Goal: Information Seeking & Learning: Learn about a topic

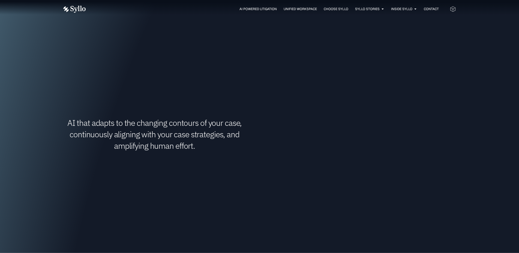
scroll to position [417, 0]
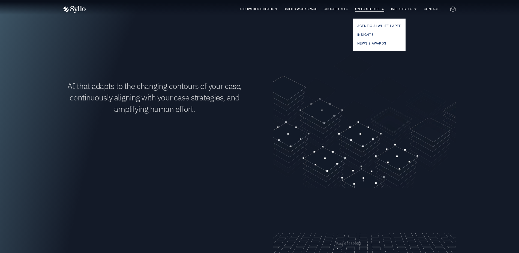
click at [374, 8] on span "Syllo Stories" at bounding box center [367, 9] width 25 height 5
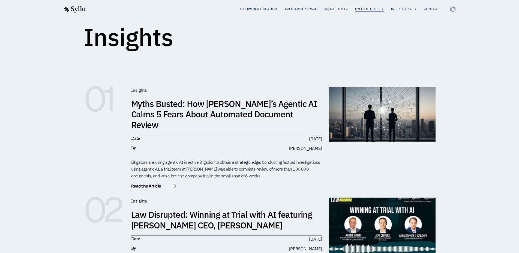
scroll to position [56, 0]
click at [367, 43] on span "News & Awards" at bounding box center [372, 43] width 31 height 7
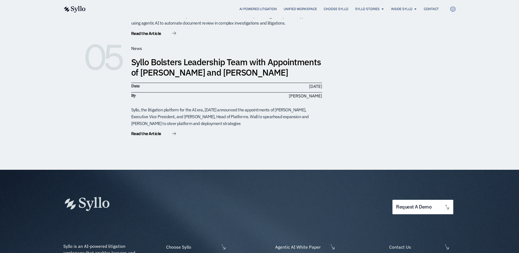
scroll to position [584, 0]
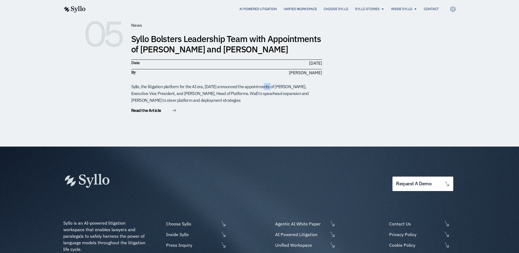
drag, startPoint x: 243, startPoint y: 75, endPoint x: 252, endPoint y: 78, distance: 10.1
click at [252, 83] on div "Syllo, the litigation platform for the AI era, today announced the appointments…" at bounding box center [226, 93] width 191 height 20
drag, startPoint x: 224, startPoint y: 83, endPoint x: 235, endPoint y: 83, distance: 11.5
click at [227, 83] on div "Syllo, the litigation platform for the AI era, today announced the appointments…" at bounding box center [226, 93] width 191 height 20
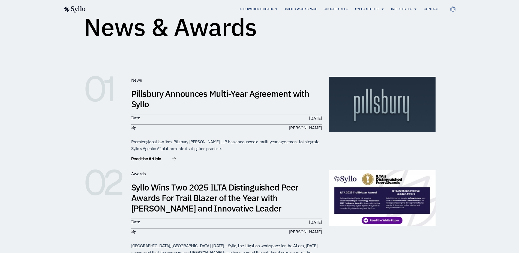
scroll to position [0, 0]
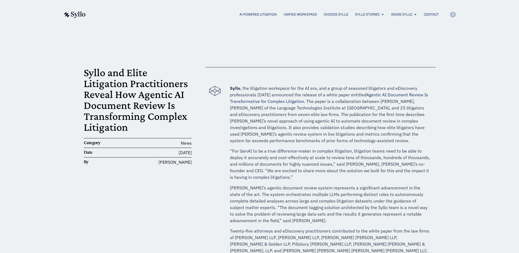
click at [264, 102] on link "Agentic AI Document Review Is Transformative for Complex Litigation" at bounding box center [329, 98] width 198 height 12
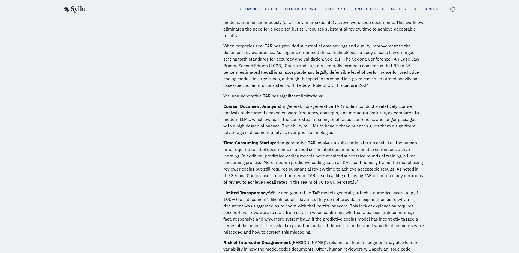
scroll to position [640, 0]
